Goal: Check status: Check status

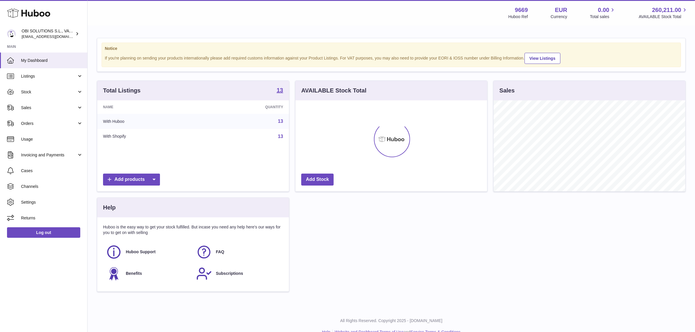
scroll to position [91, 192]
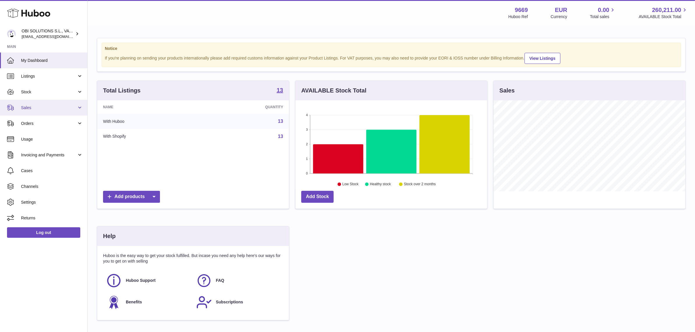
click at [76, 110] on span "Sales" at bounding box center [49, 108] width 56 height 6
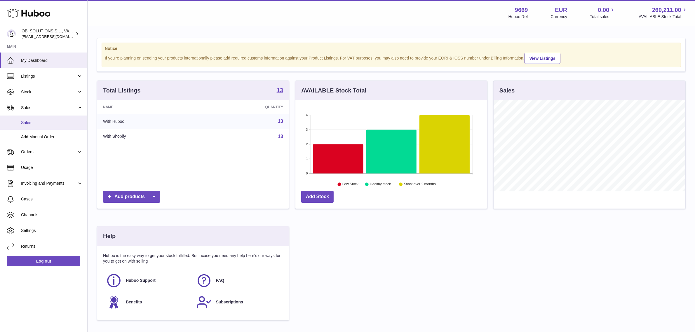
click at [42, 127] on link "Sales" at bounding box center [43, 123] width 87 height 14
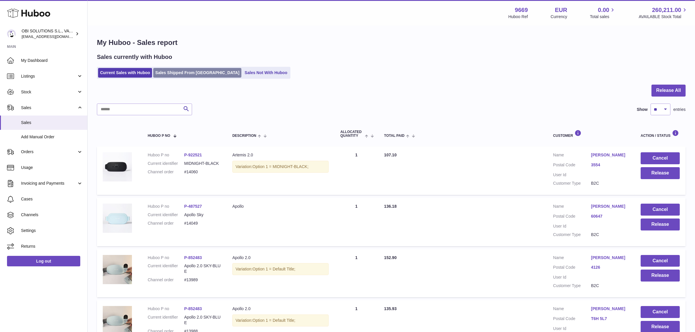
click at [195, 74] on link "Sales Shipped From Huboo" at bounding box center [197, 73] width 88 height 10
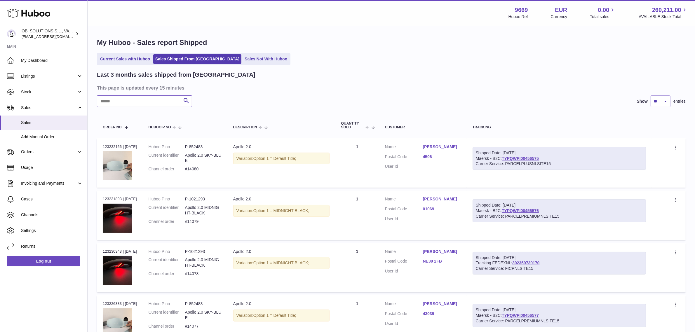
click at [159, 100] on input "text" at bounding box center [144, 101] width 95 height 12
paste input "*****"
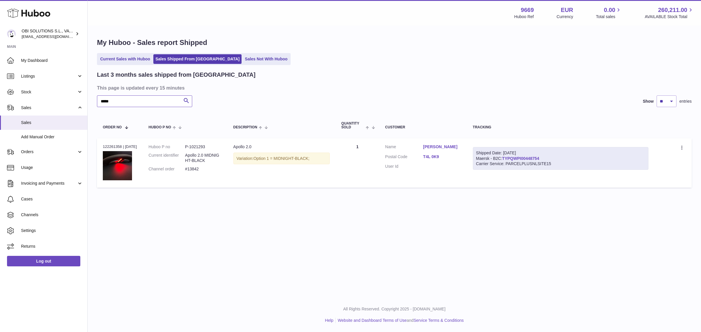
type input "*****"
click at [538, 158] on link "TYPQWPI00448754" at bounding box center [520, 158] width 37 height 5
click at [433, 153] on dl "Customer Name Andrew Barrett Postal Code T4L 0K9 User Id" at bounding box center [423, 158] width 76 height 28
click at [435, 158] on link "T4L 0K9" at bounding box center [442, 157] width 38 height 6
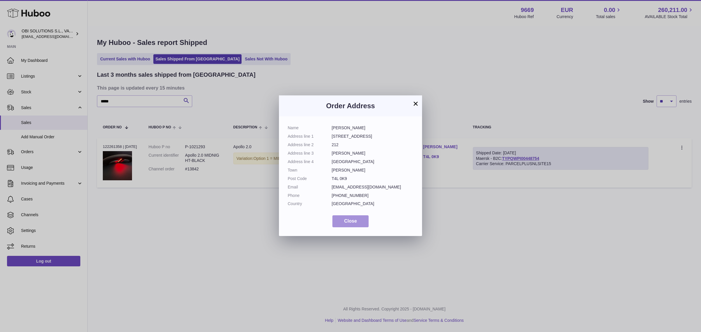
click at [355, 225] on button "Close" at bounding box center [350, 221] width 36 height 12
